Goal: Information Seeking & Learning: Learn about a topic

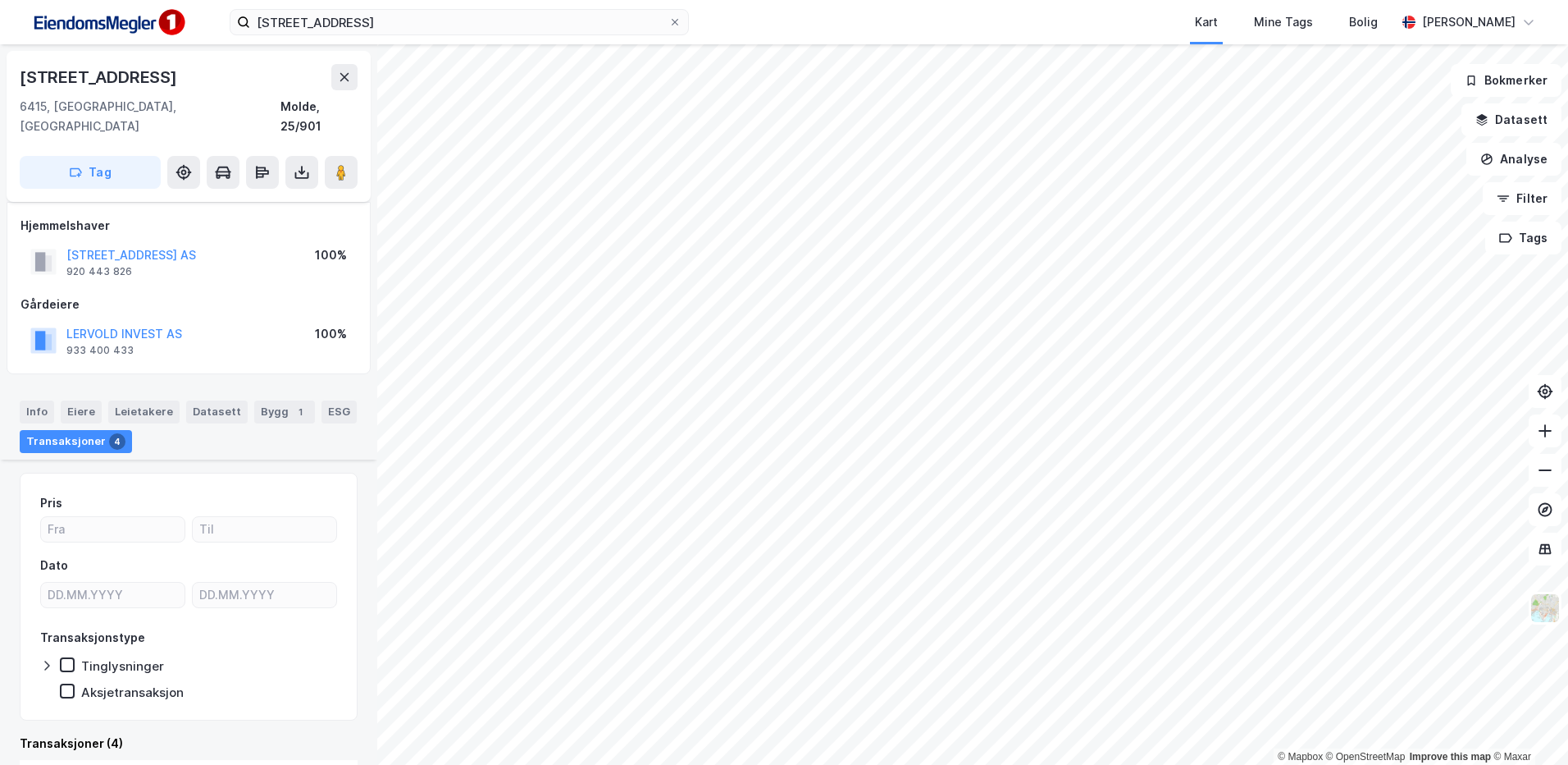
scroll to position [247, 0]
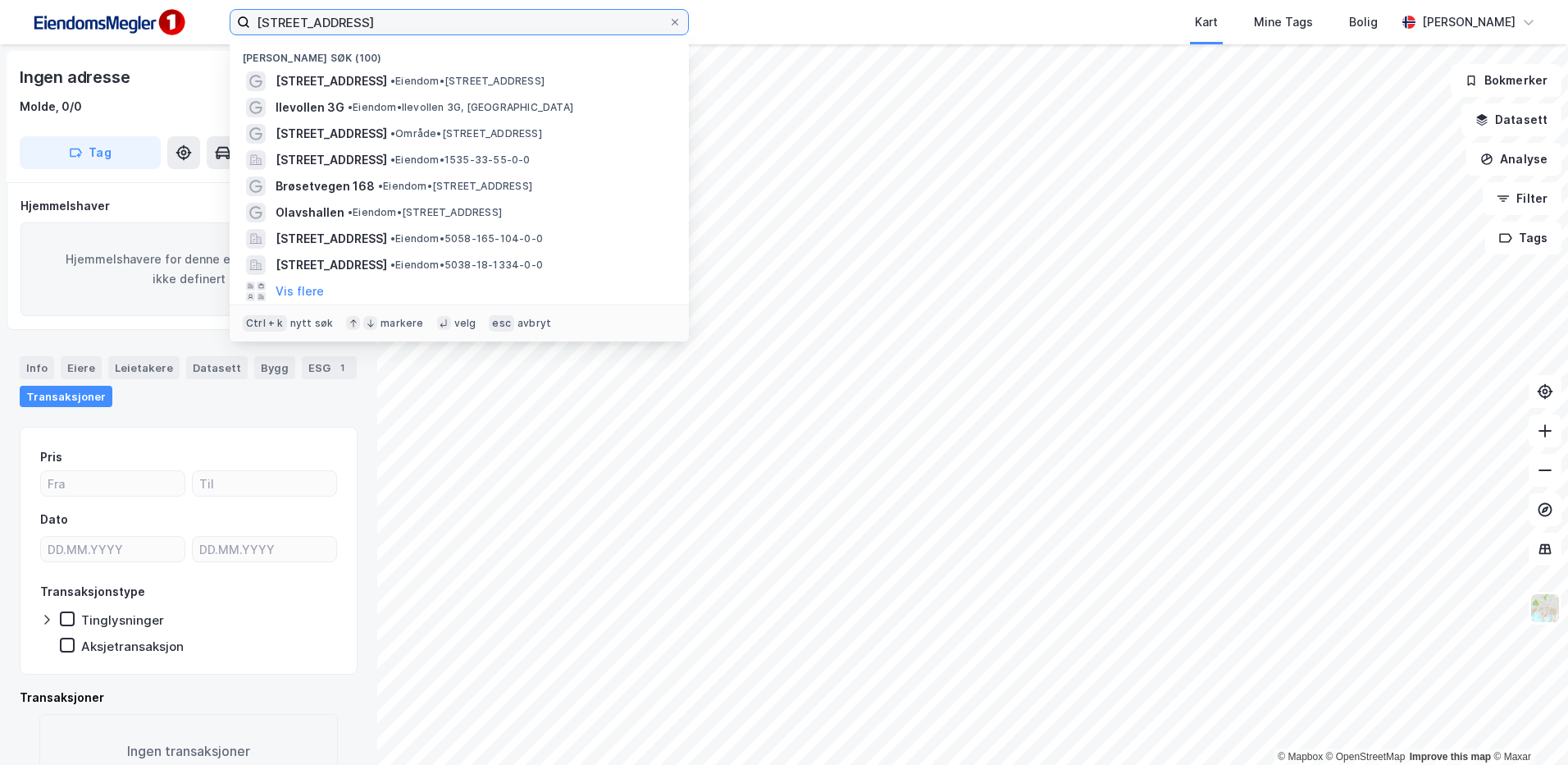
drag, startPoint x: 392, startPoint y: 27, endPoint x: 232, endPoint y: 29, distance: 160.0
click at [232, 29] on label "Romsdalsgata 22" at bounding box center [459, 23] width 460 height 27
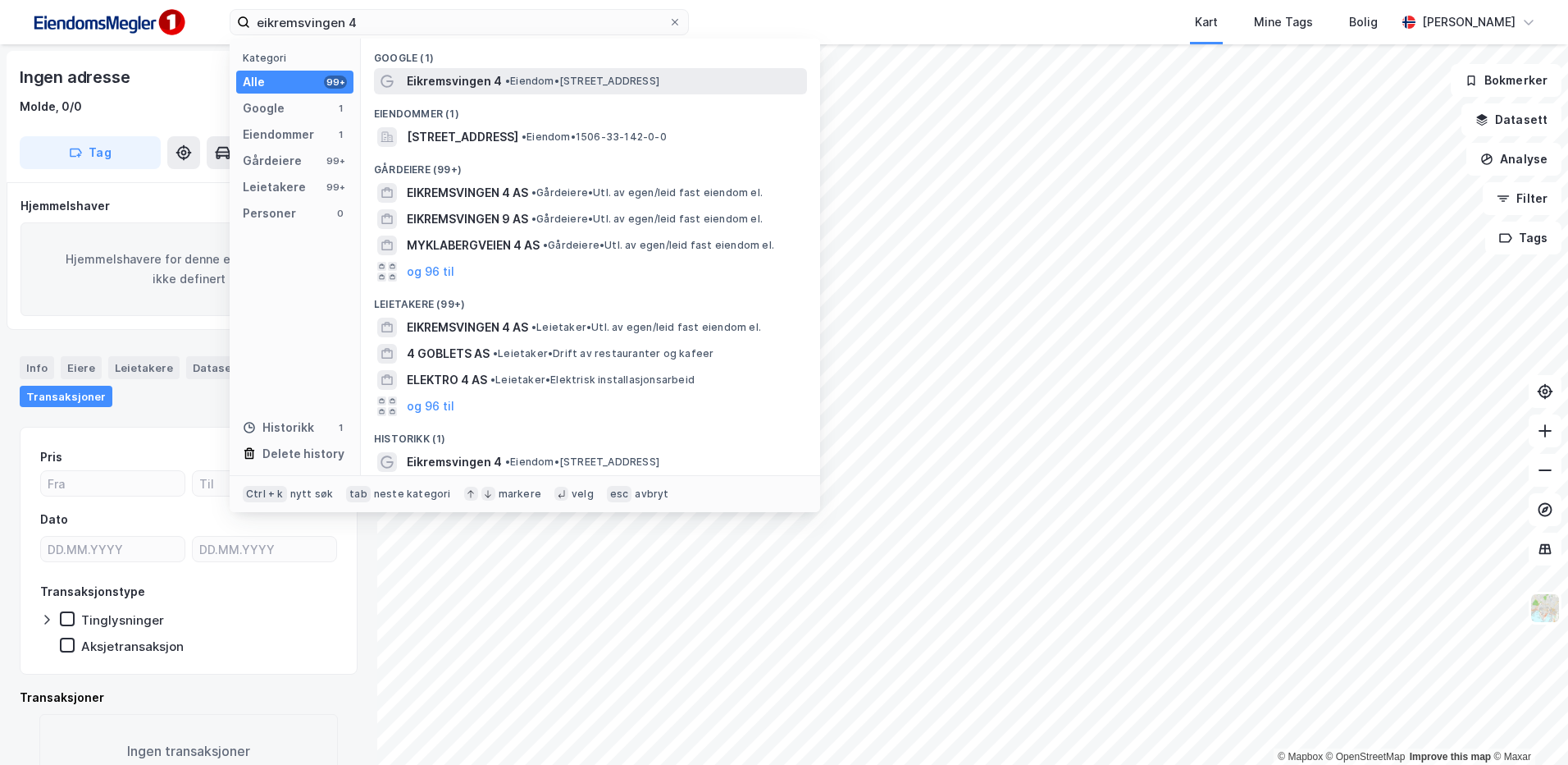
click at [551, 85] on span "• Eiendom • Eikremsvingen 4, 6422 Molde" at bounding box center [582, 82] width 154 height 13
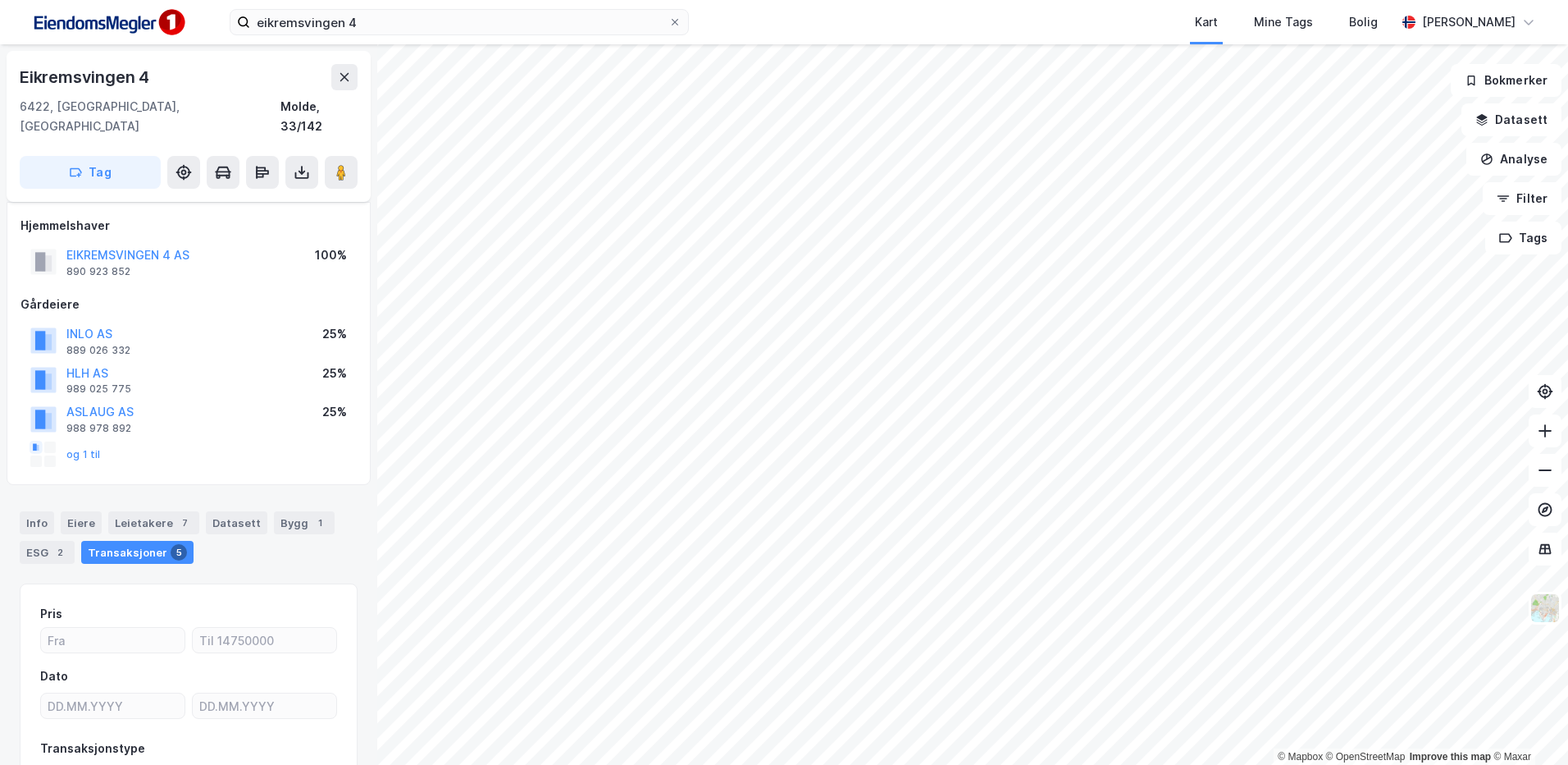
scroll to position [107, 0]
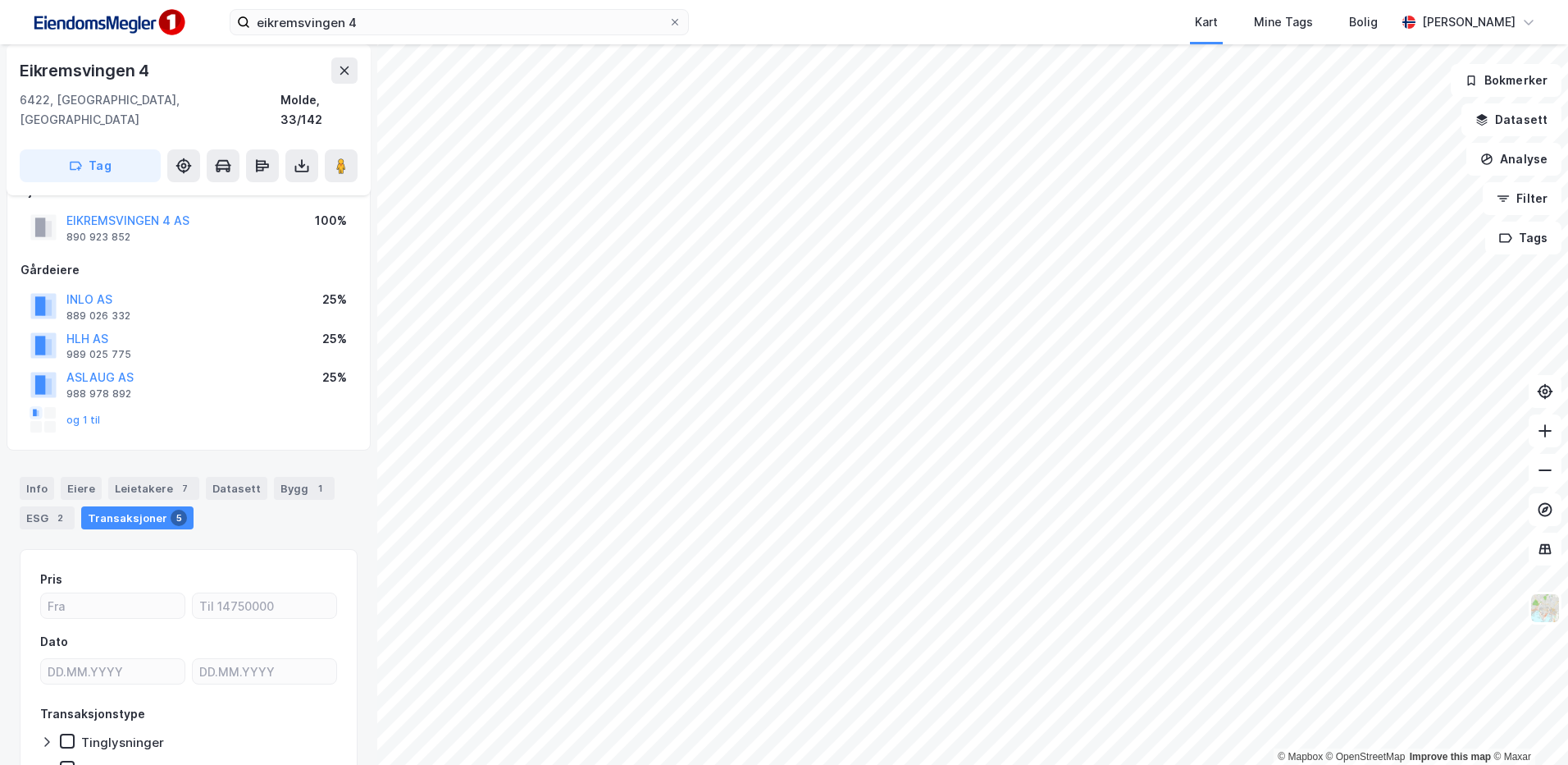
scroll to position [34, 0]
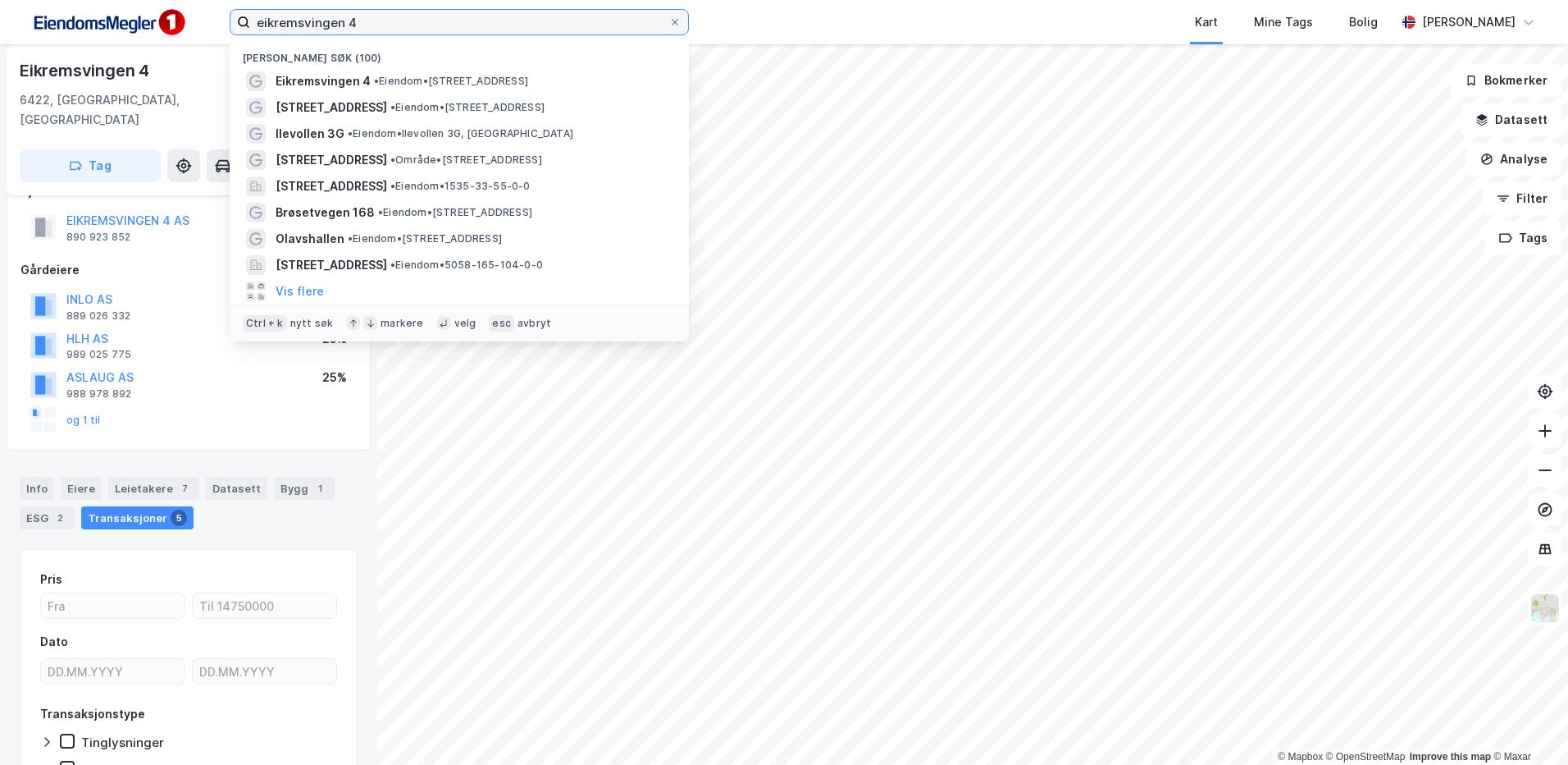
drag, startPoint x: 392, startPoint y: 27, endPoint x: 129, endPoint y: 22, distance: 263.0
click at [129, 22] on div "eikremsvingen 4 Nylige søk (100) Eikremsvingen 4 • Eiendom • Eikremsvingen 4, 6…" at bounding box center [784, 22] width 1568 height 45
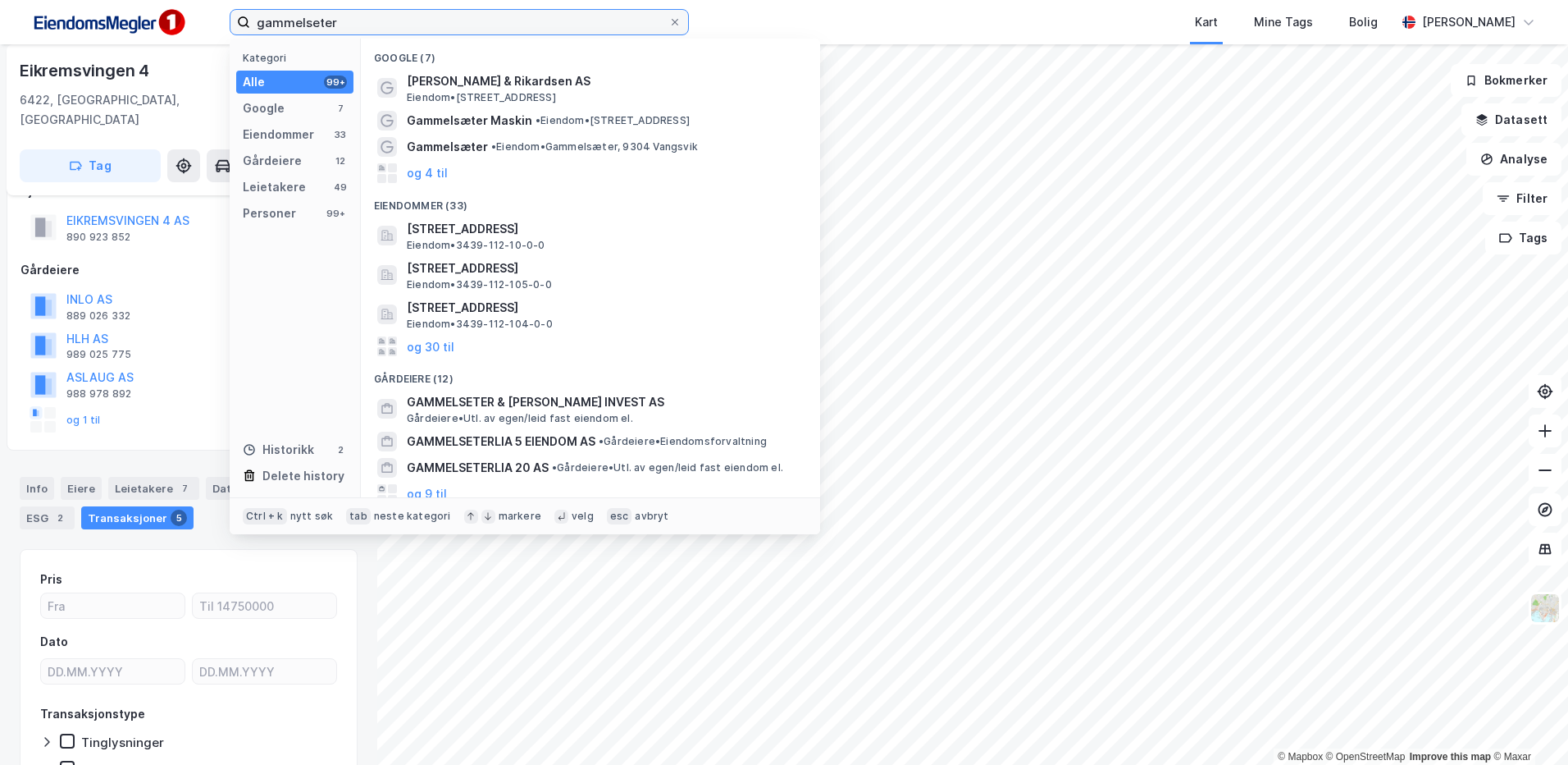
drag, startPoint x: 388, startPoint y: 28, endPoint x: 235, endPoint y: 22, distance: 153.1
click at [235, 22] on label "gammelseter" at bounding box center [459, 23] width 460 height 27
paste input "Eikremsvingen 4"
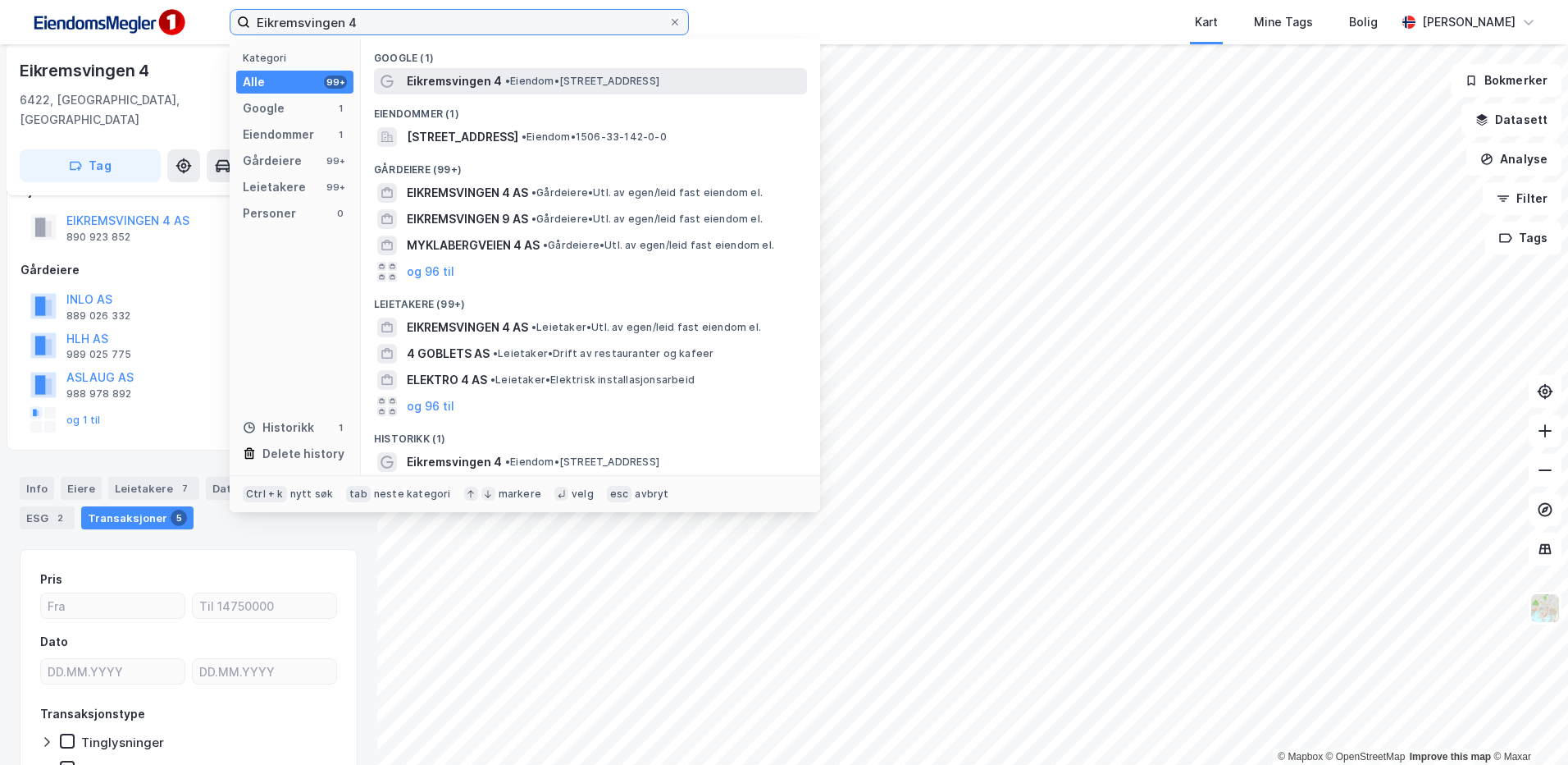
type input "Eikremsvingen 4"
click at [560, 89] on div "Eikremsvingen 4 • Eiendom • Eikremsvingen 4, 6422 Molde" at bounding box center [604, 81] width 397 height 20
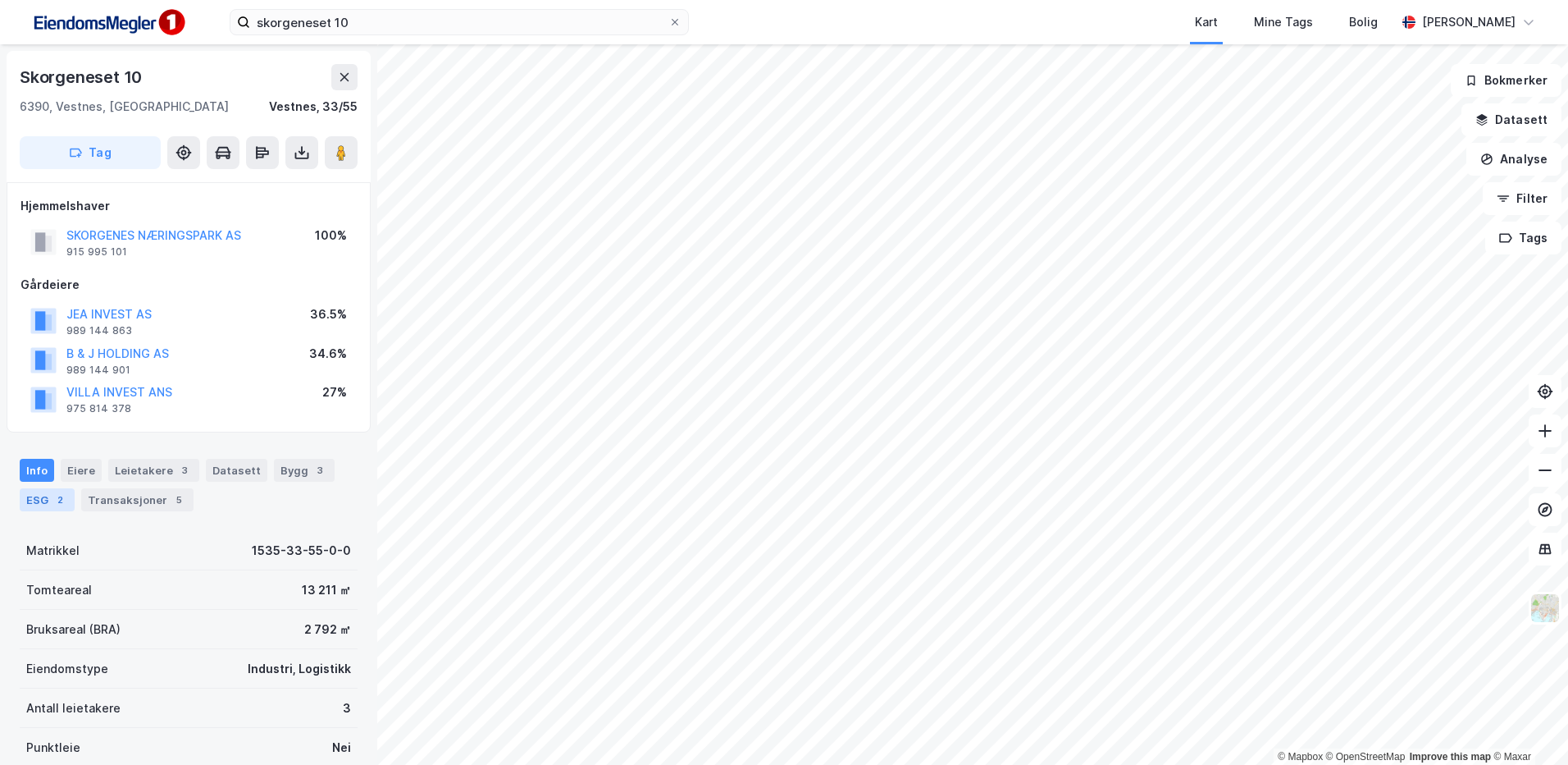
click at [43, 509] on div "ESG 2" at bounding box center [47, 500] width 55 height 23
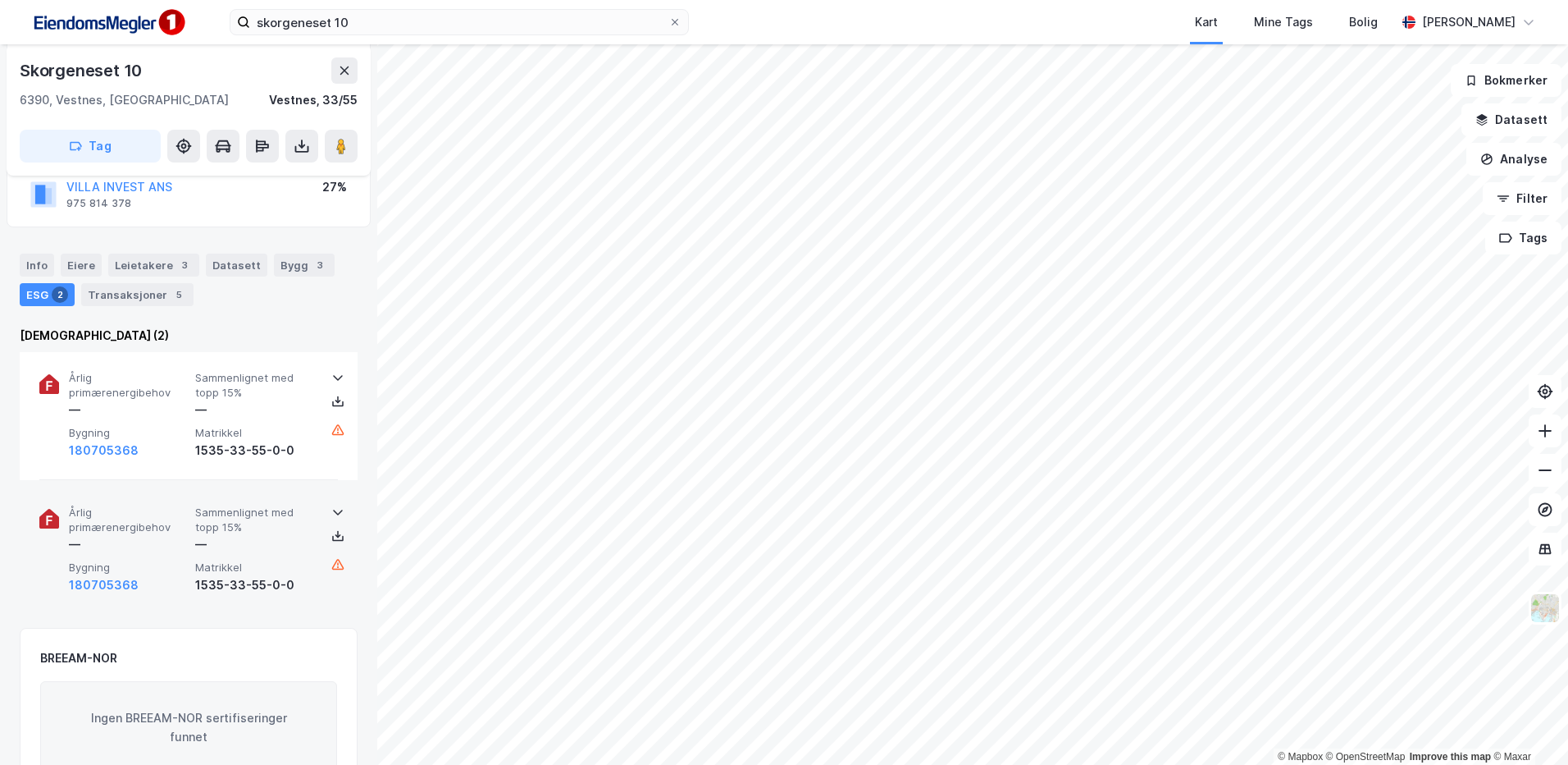
scroll to position [246, 0]
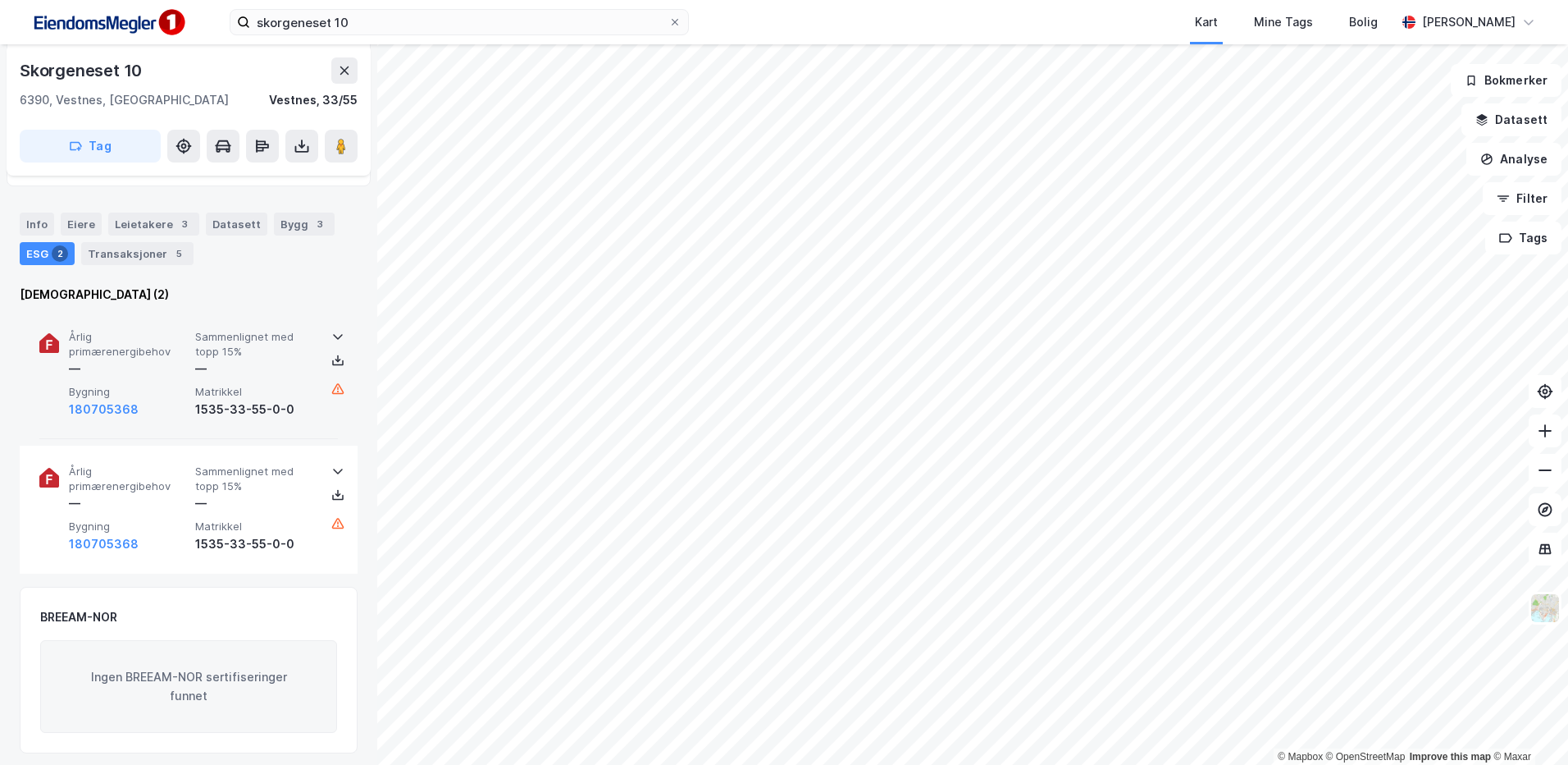
click at [109, 384] on div "Årlig primærenergibehov — Sammenlignet med topp 15% — Bygning 180705368 Matrikk…" at bounding box center [192, 373] width 246 height 88
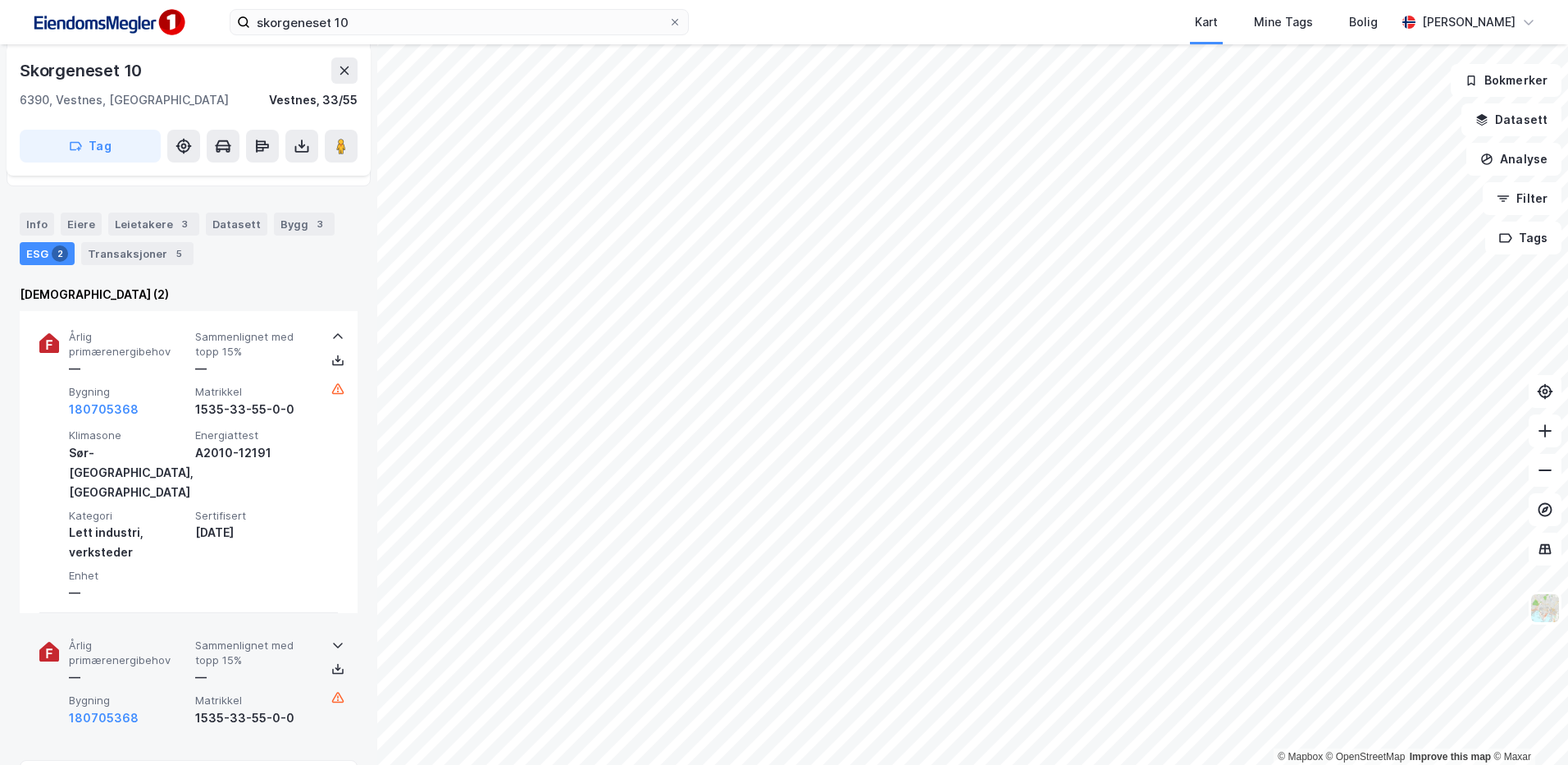
click at [171, 693] on span "Bygning" at bounding box center [129, 700] width 119 height 14
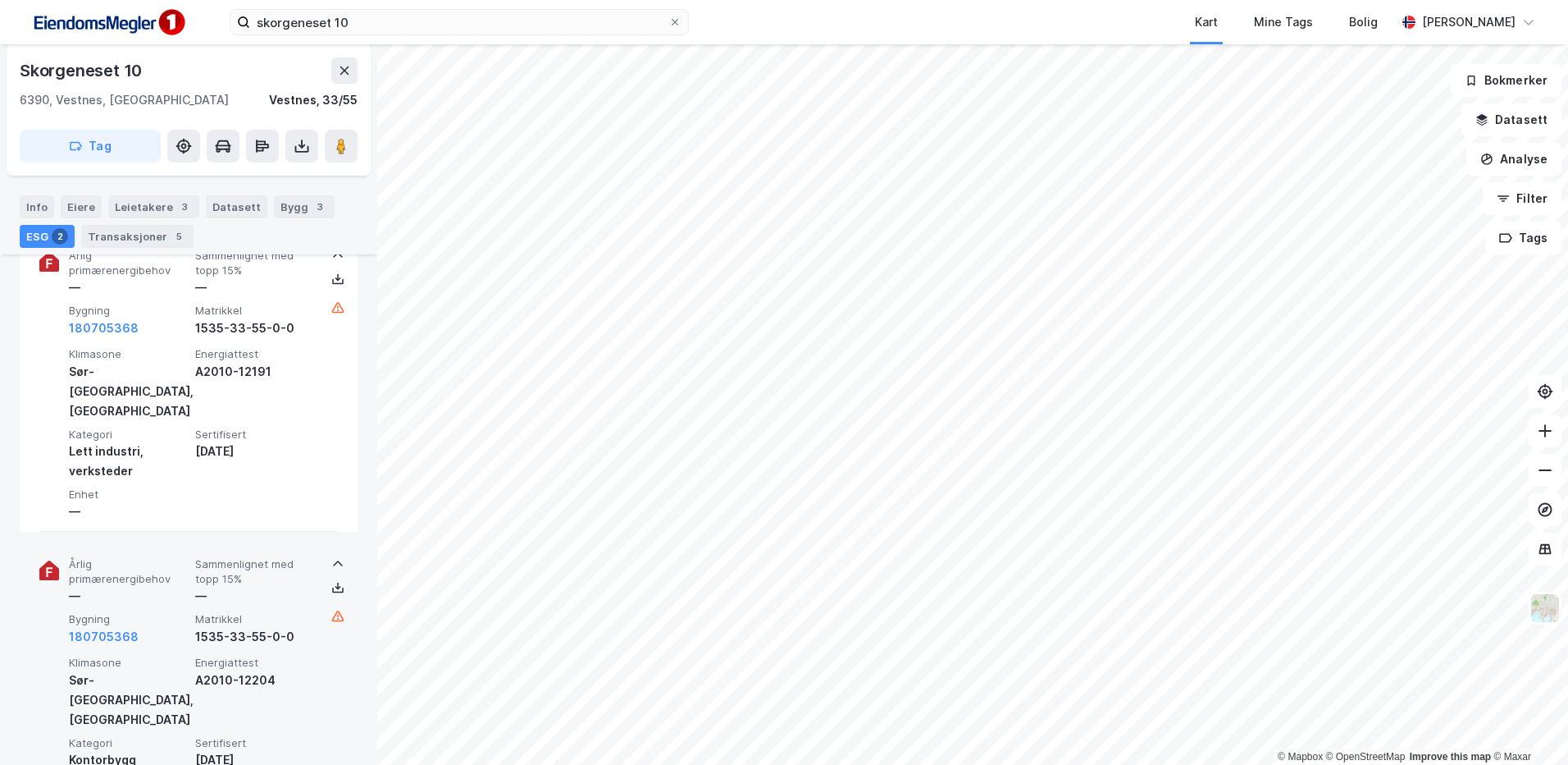
scroll to position [328, 0]
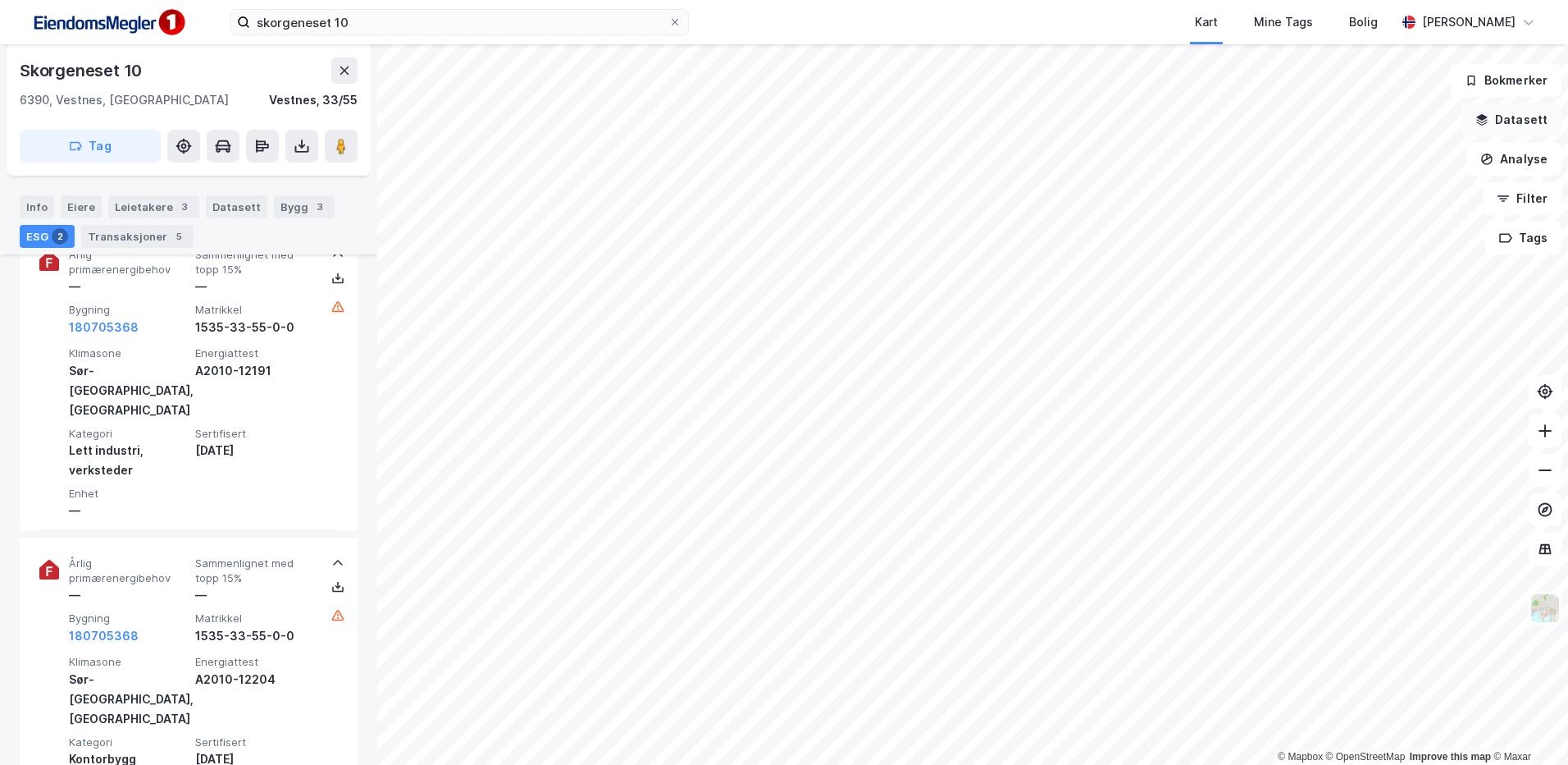
click at [1497, 124] on button "Datasett" at bounding box center [1512, 119] width 100 height 33
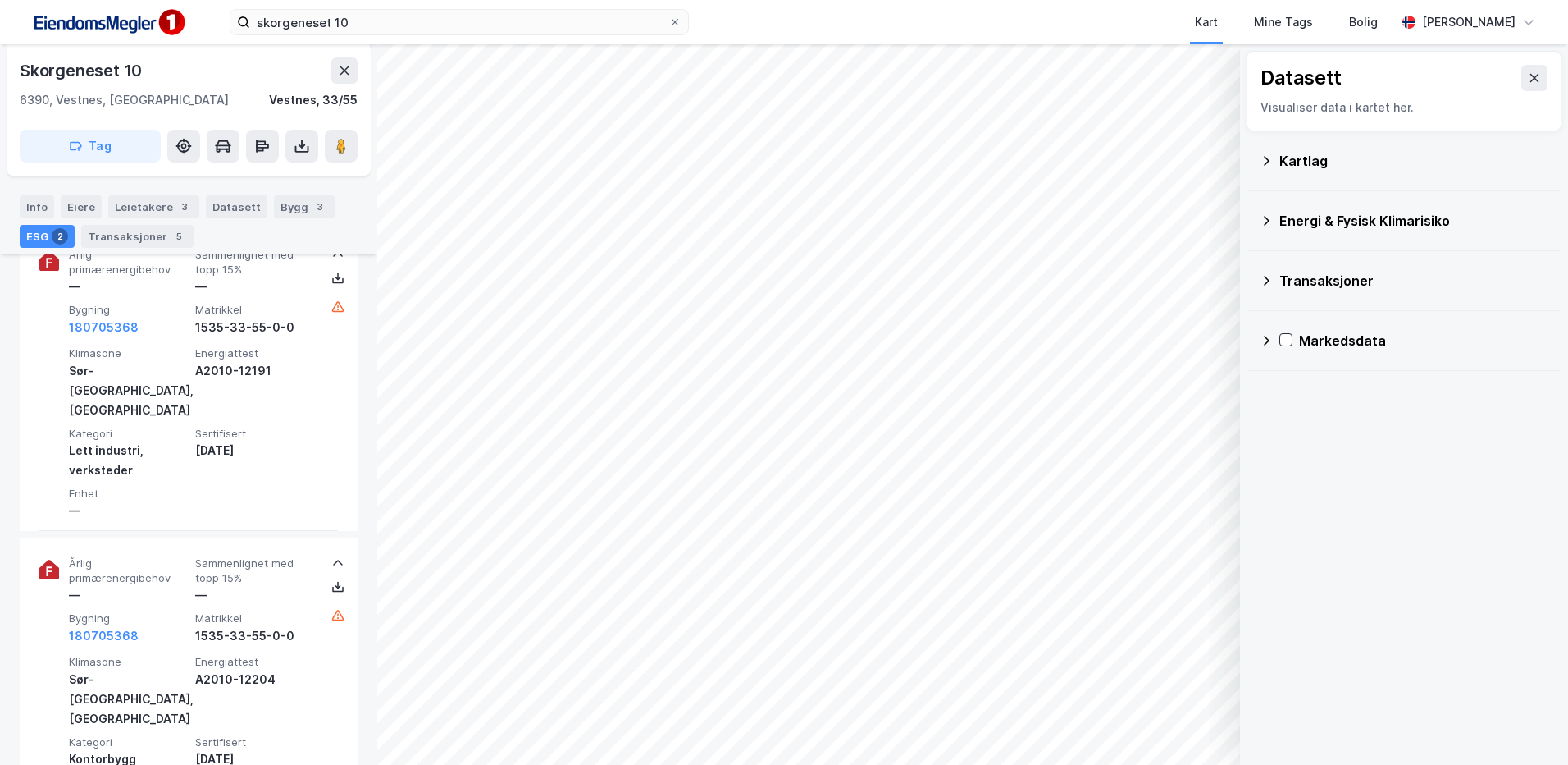
click at [1345, 164] on div "Kartlag" at bounding box center [1414, 160] width 269 height 20
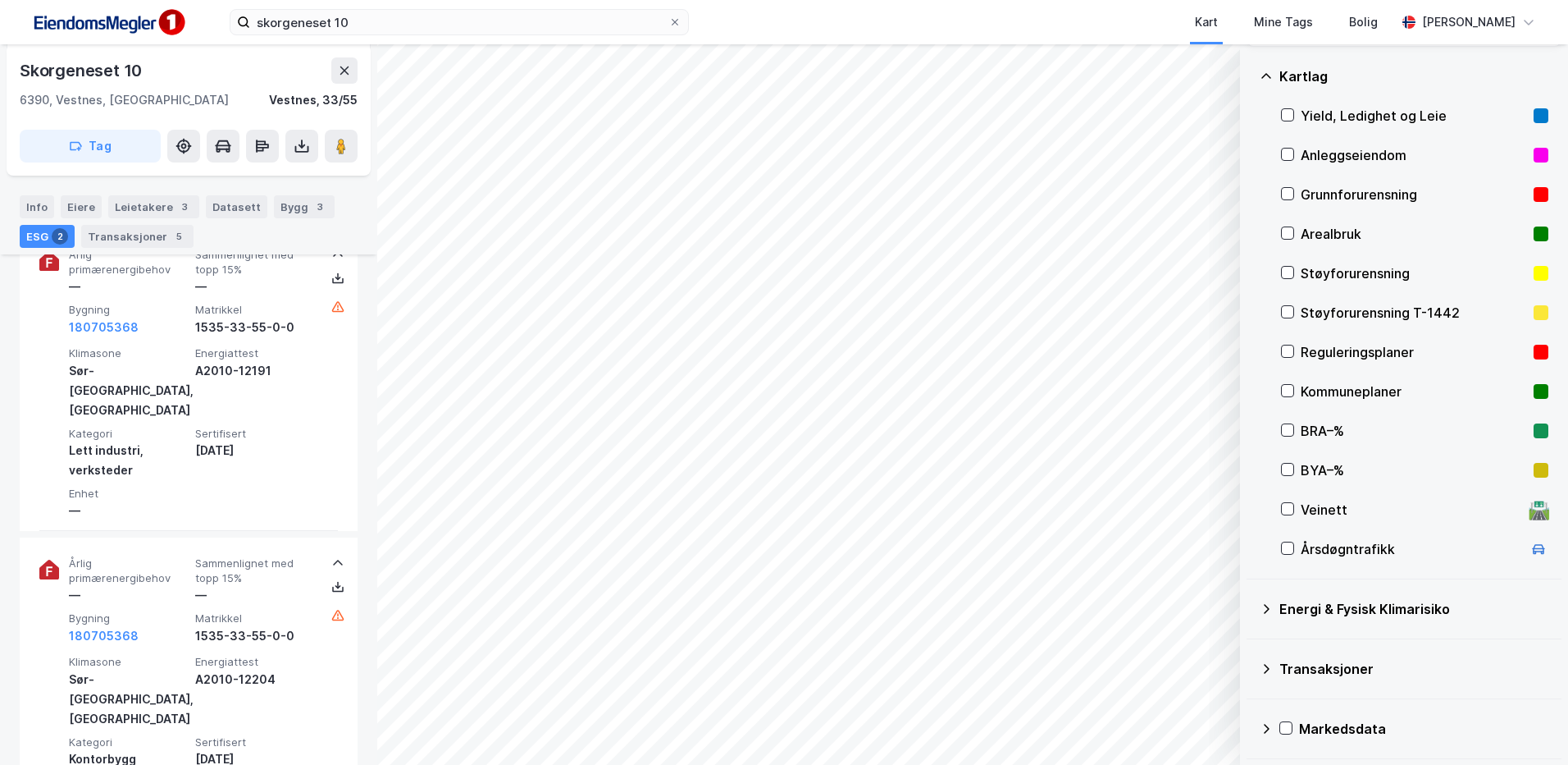
scroll to position [85, 0]
click at [1264, 665] on icon at bounding box center [1267, 668] width 13 height 13
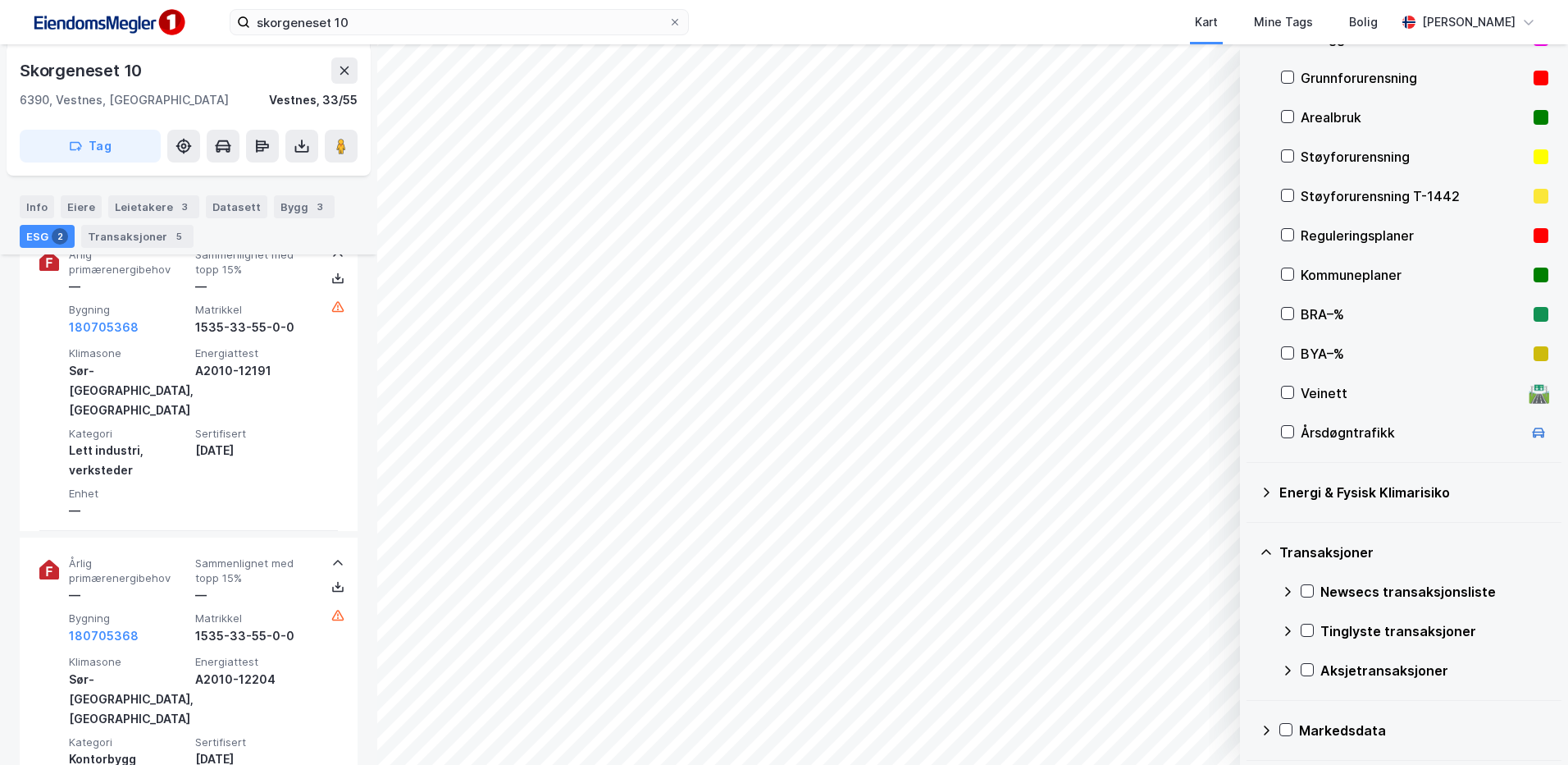
scroll to position [204, 0]
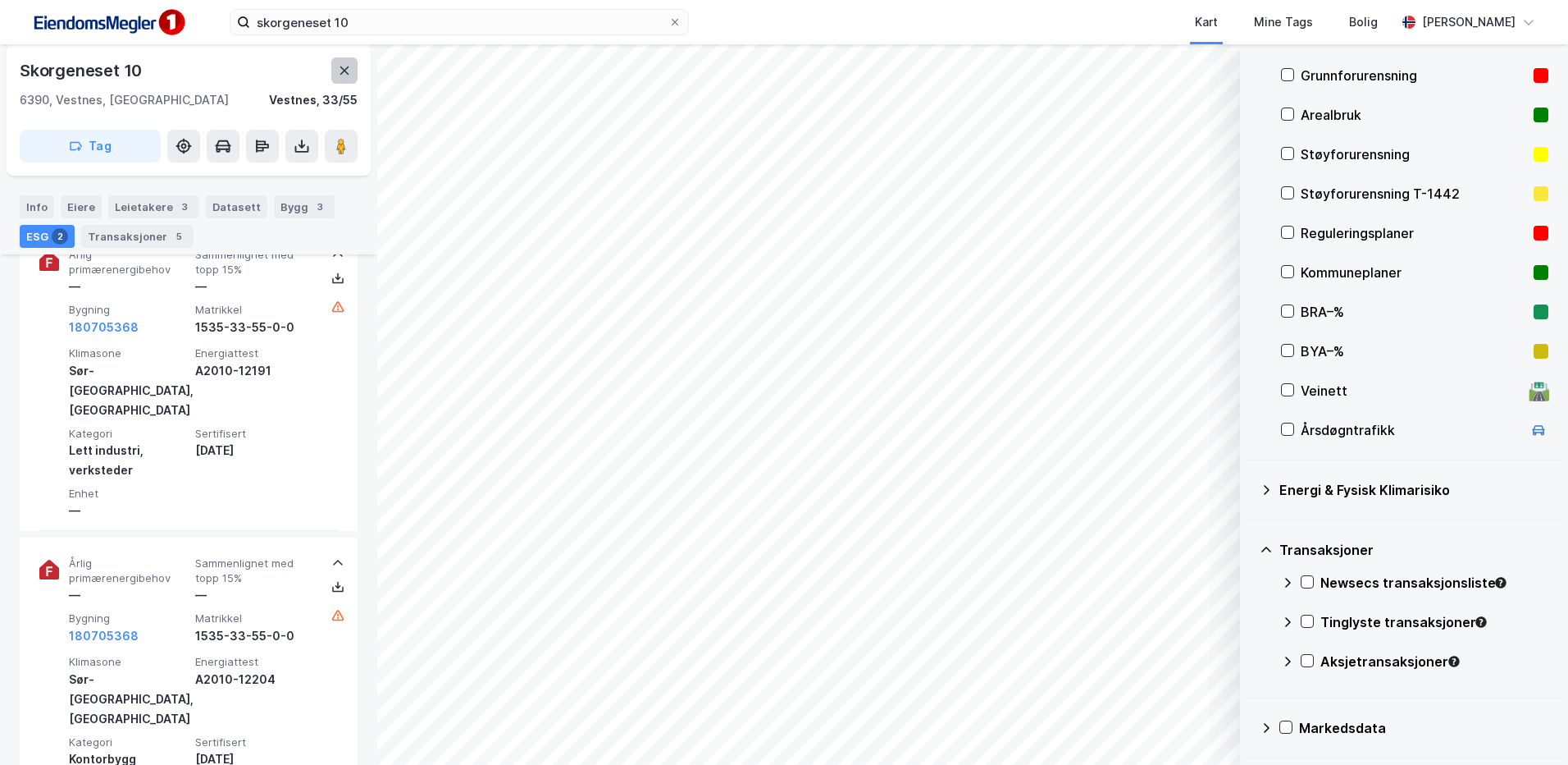
click at [335, 71] on button at bounding box center [345, 71] width 27 height 27
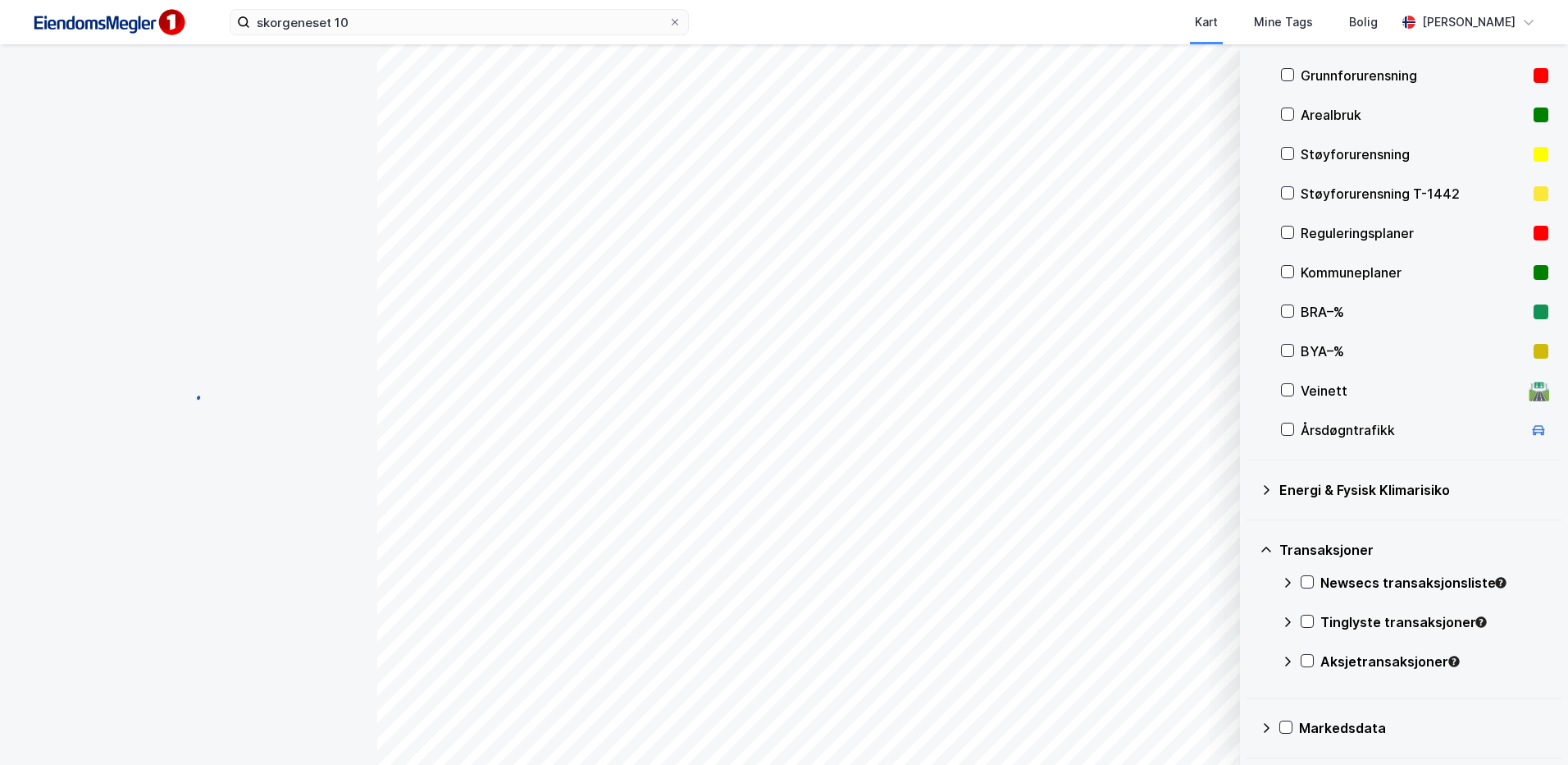
scroll to position [328, 0]
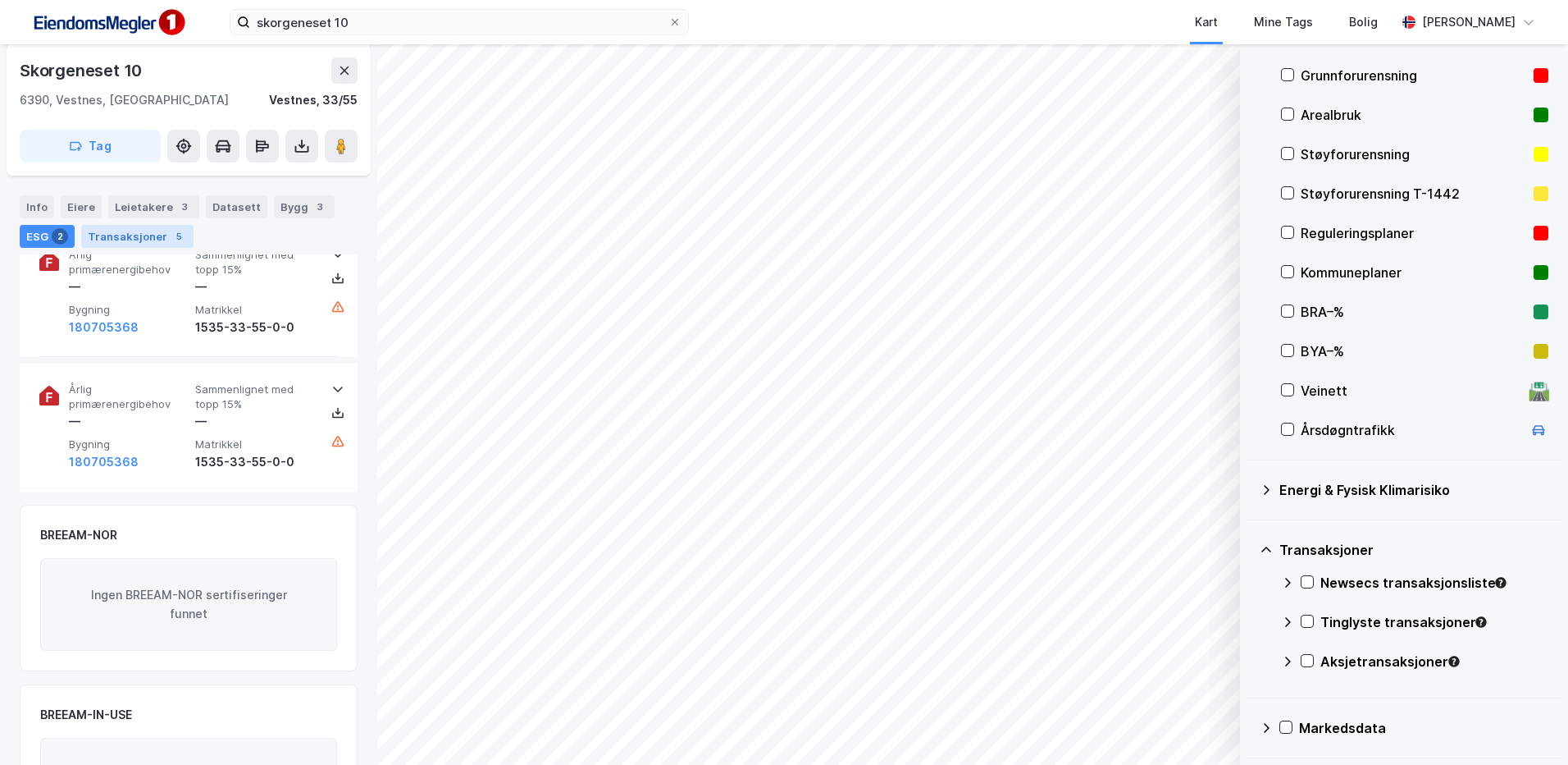
click at [125, 241] on div "Transaksjoner 5" at bounding box center [137, 236] width 113 height 23
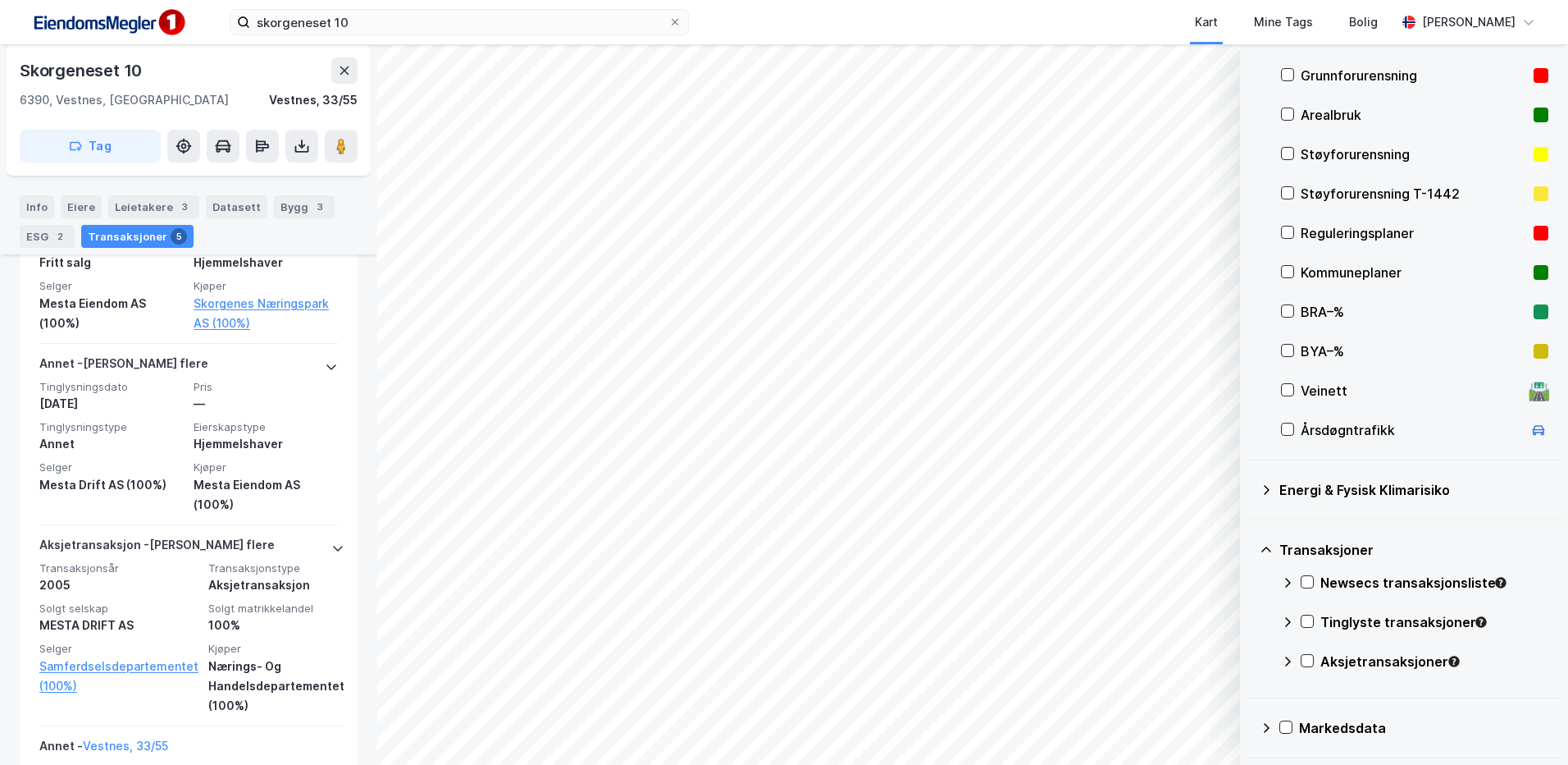
scroll to position [171, 0]
